Goal: Task Accomplishment & Management: Manage account settings

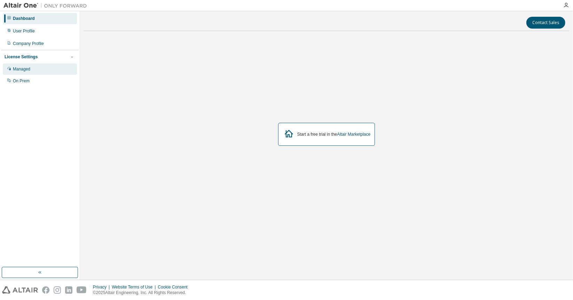
click at [24, 71] on div "Managed" at bounding box center [21, 69] width 17 height 6
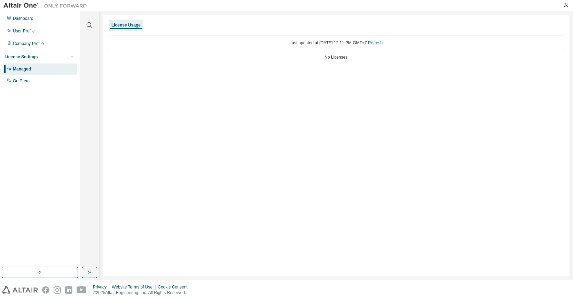
click at [382, 43] on link "Refresh" at bounding box center [375, 42] width 15 height 5
click at [49, 57] on div "License Settings" at bounding box center [40, 57] width 71 height 6
click at [23, 84] on div "On Prem" at bounding box center [21, 81] width 17 height 6
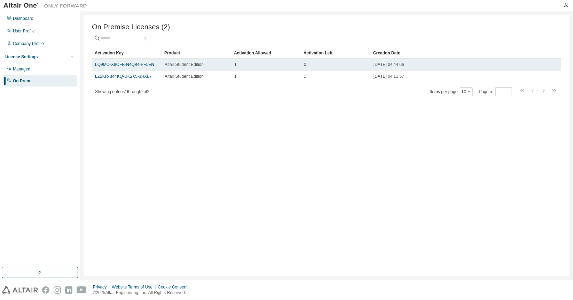
click at [159, 67] on td "LQ9MO-X8OFB-N4Q84-PF5EN" at bounding box center [127, 65] width 70 height 12
drag, startPoint x: 152, startPoint y: 65, endPoint x: 93, endPoint y: 67, distance: 58.9
click at [93, 67] on td "LQ9MO-X8OFB-N4Q84-PF5EN" at bounding box center [127, 65] width 70 height 12
